Goal: Task Accomplishment & Management: Use online tool/utility

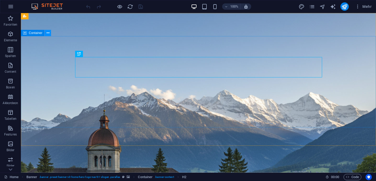
click at [48, 33] on icon at bounding box center [48, 32] width 3 height 5
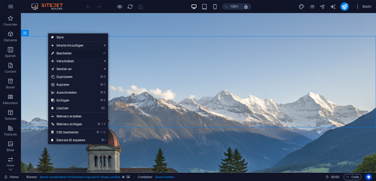
click at [69, 55] on link "⏎ Bearbeiten" at bounding box center [68, 53] width 40 height 8
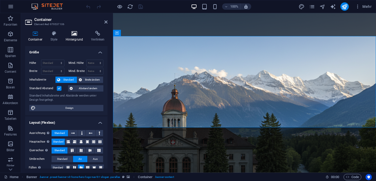
click at [72, 37] on h4 "Hintergrund" at bounding box center [76, 36] width 26 height 11
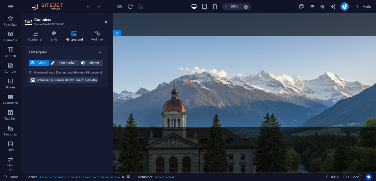
click at [150, 144] on figure at bounding box center [244, 93] width 263 height 160
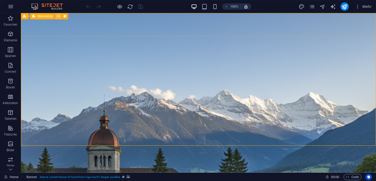
click at [56, 18] on button at bounding box center [58, 16] width 6 height 6
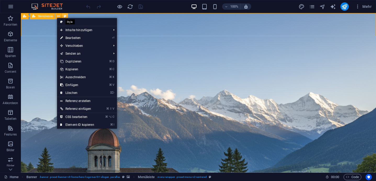
click at [64, 16] on icon at bounding box center [65, 16] width 3 height 5
select select "rem"
select select "preset-menu-v2-centered"
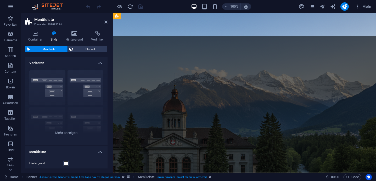
click at [73, 42] on div "Container Style Hintergrund Verlinken Größe Höhe Standard px rem % vh vw Mind. …" at bounding box center [66, 100] width 82 height 138
click at [73, 38] on h4 "Hintergrund" at bounding box center [76, 36] width 26 height 11
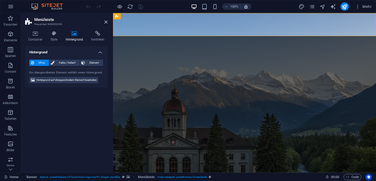
click at [104, 21] on h2 "Menüleiste" at bounding box center [70, 19] width 73 height 5
click at [107, 21] on icon at bounding box center [105, 22] width 3 height 4
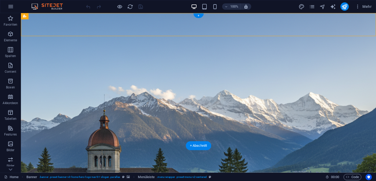
click at [117, 131] on figure at bounding box center [198, 93] width 355 height 160
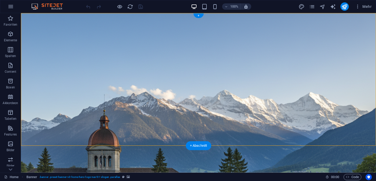
click at [112, 139] on figure at bounding box center [198, 93] width 355 height 160
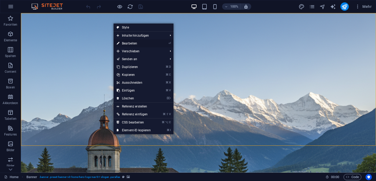
click at [143, 44] on link "⏎ Bearbeiten" at bounding box center [134, 43] width 40 height 8
select select "vh"
select select "header"
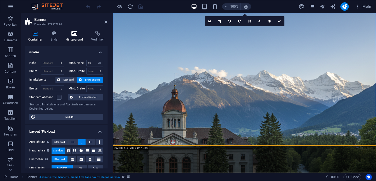
click at [72, 37] on h4 "Hintergrund" at bounding box center [76, 36] width 26 height 11
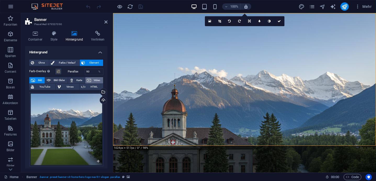
click at [91, 80] on button "Video" at bounding box center [94, 80] width 18 height 6
